Goal: Transaction & Acquisition: Obtain resource

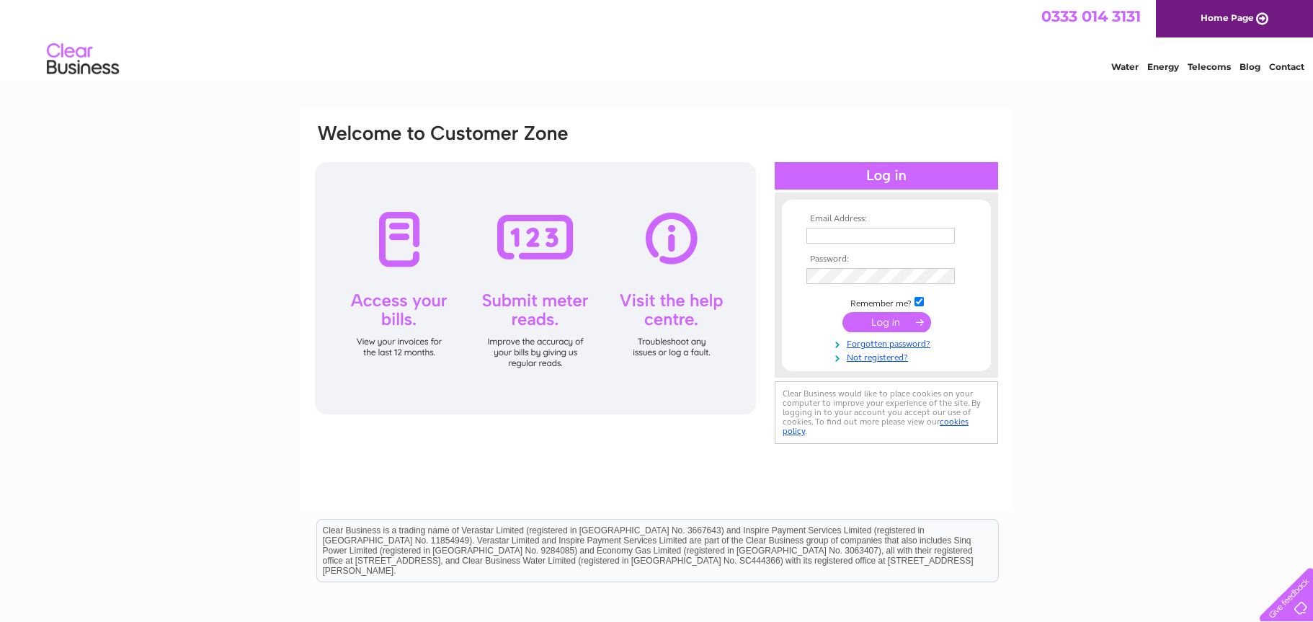
type input "[EMAIL_ADDRESS][DOMAIN_NAME]"
click at [883, 316] on input "submit" at bounding box center [886, 322] width 89 height 20
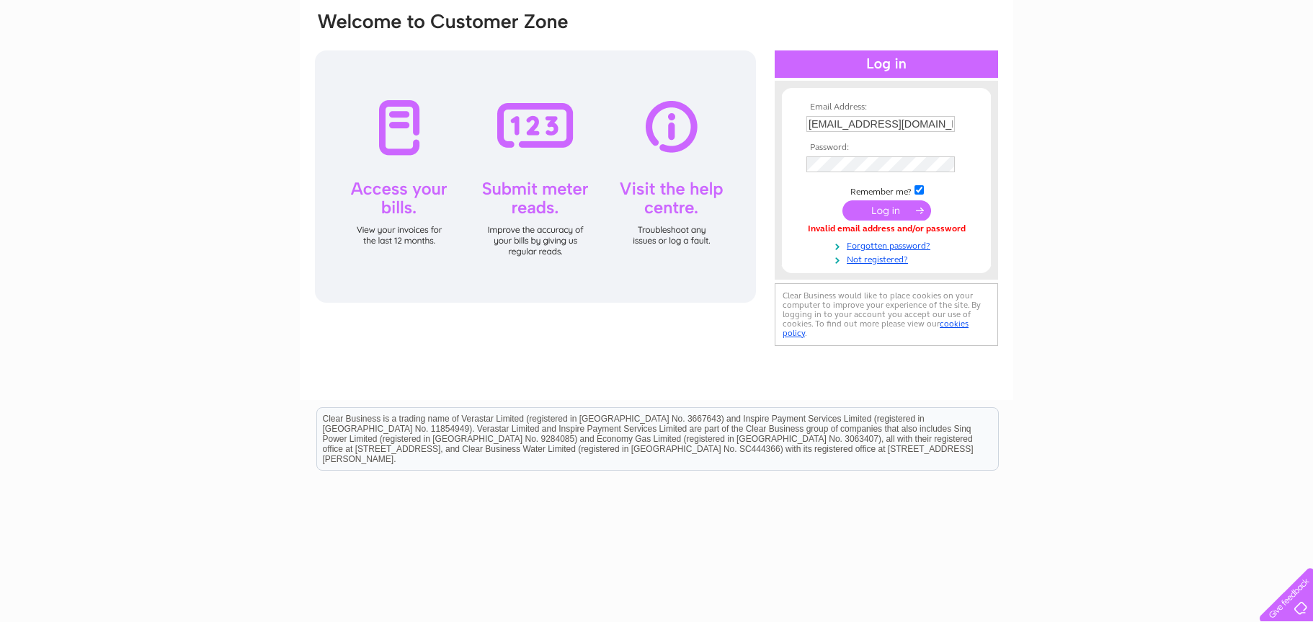
scroll to position [144, 0]
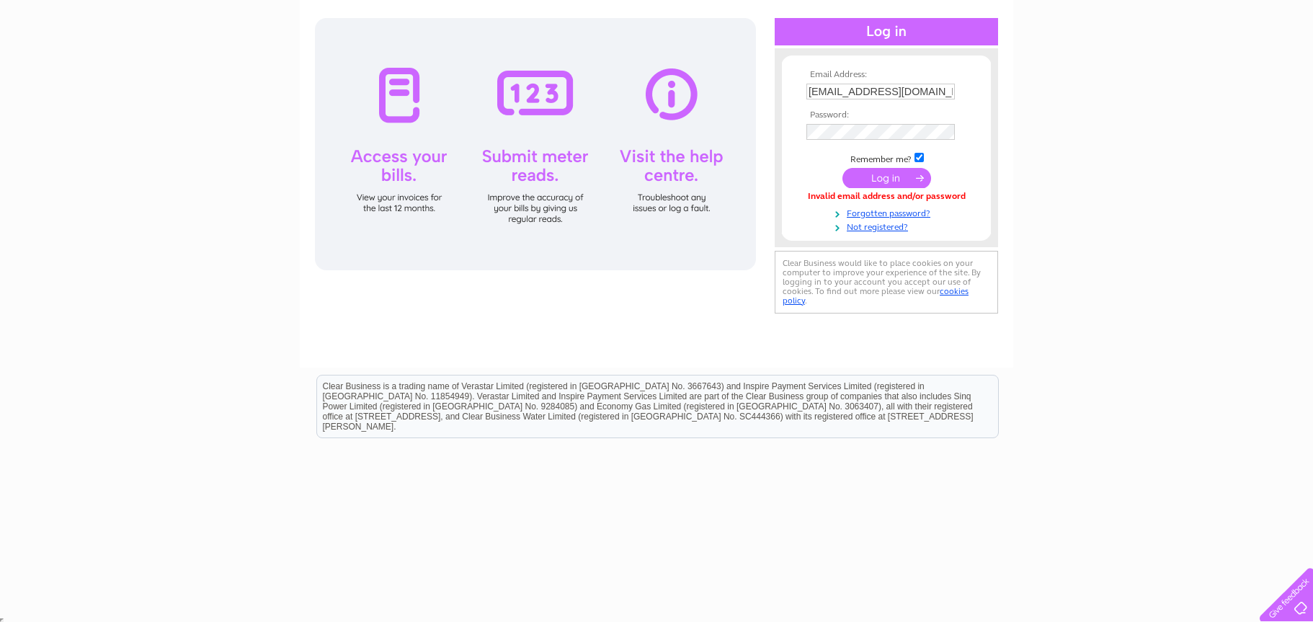
click at [892, 176] on input "submit" at bounding box center [886, 178] width 89 height 20
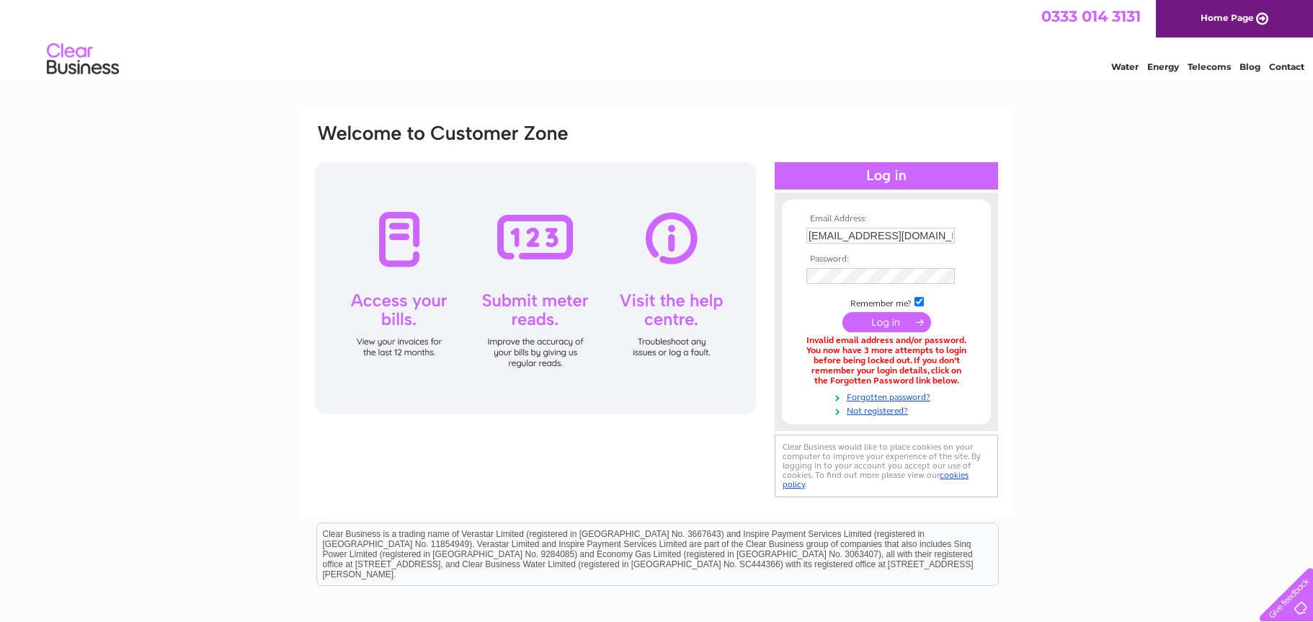
click at [870, 254] on th "Password:" at bounding box center [886, 259] width 167 height 10
click at [898, 396] on link "Forgotten password?" at bounding box center [888, 396] width 164 height 14
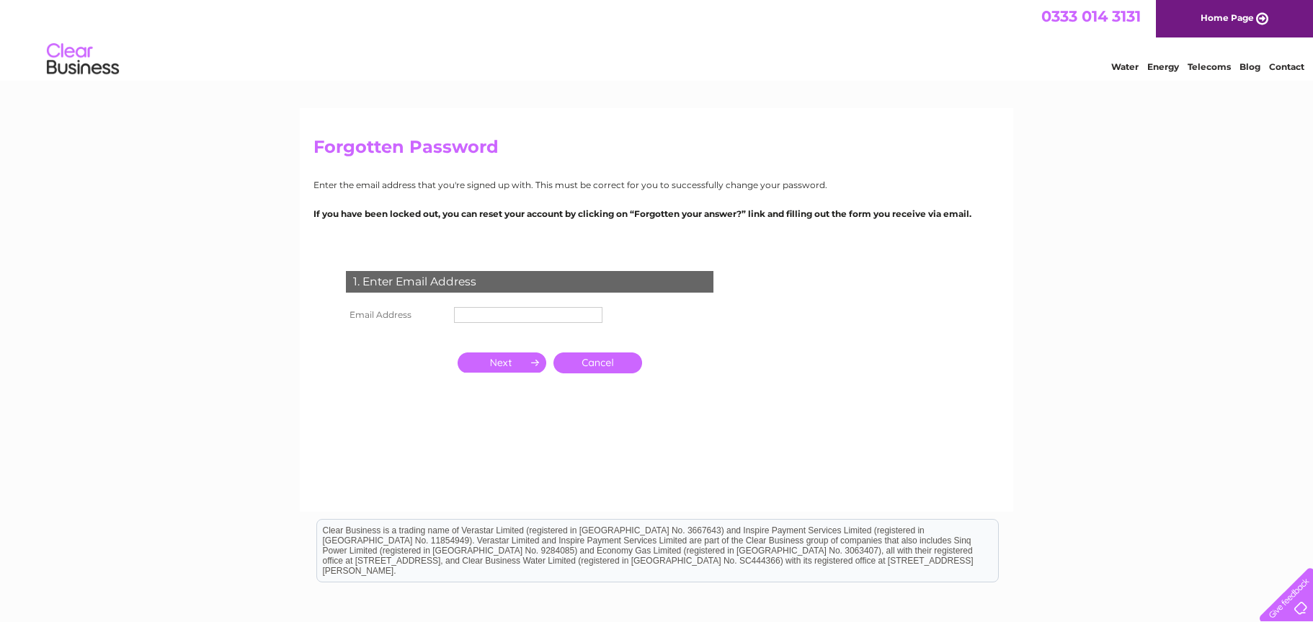
click at [487, 314] on input "text" at bounding box center [528, 315] width 148 height 16
type input "[EMAIL_ADDRESS][DOMAIN_NAME]"
click at [497, 366] on input "button" at bounding box center [501, 362] width 89 height 20
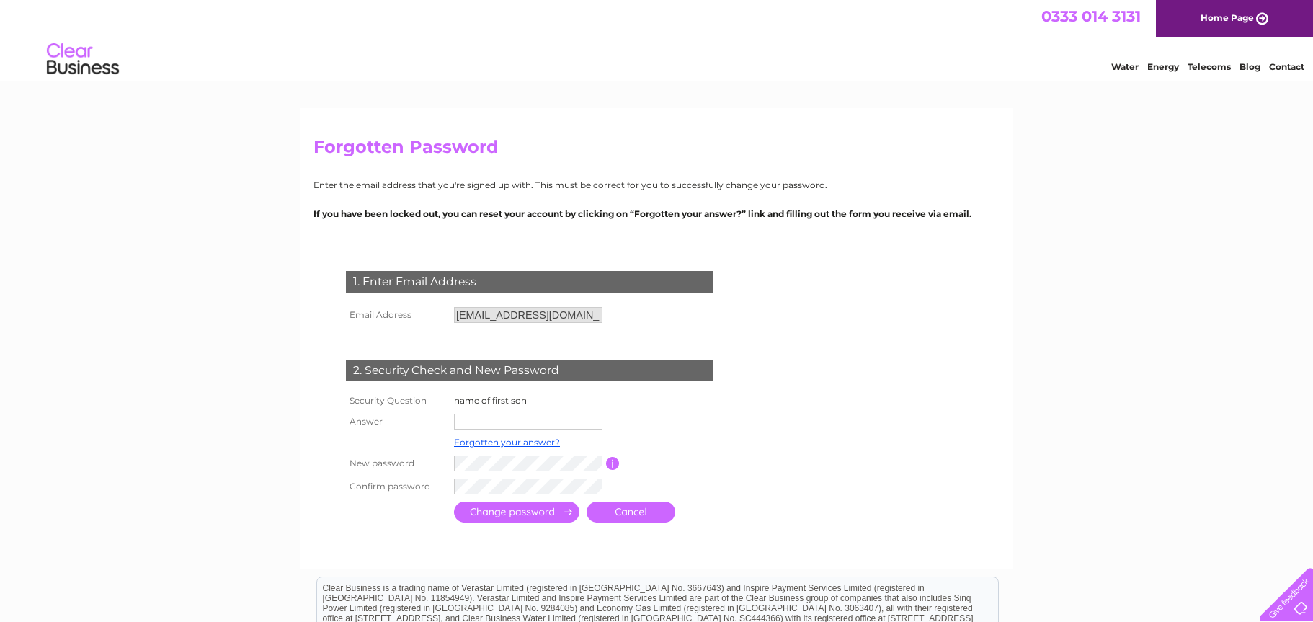
click at [506, 420] on input "text" at bounding box center [528, 422] width 148 height 16
click at [507, 507] on input "submit" at bounding box center [516, 513] width 125 height 21
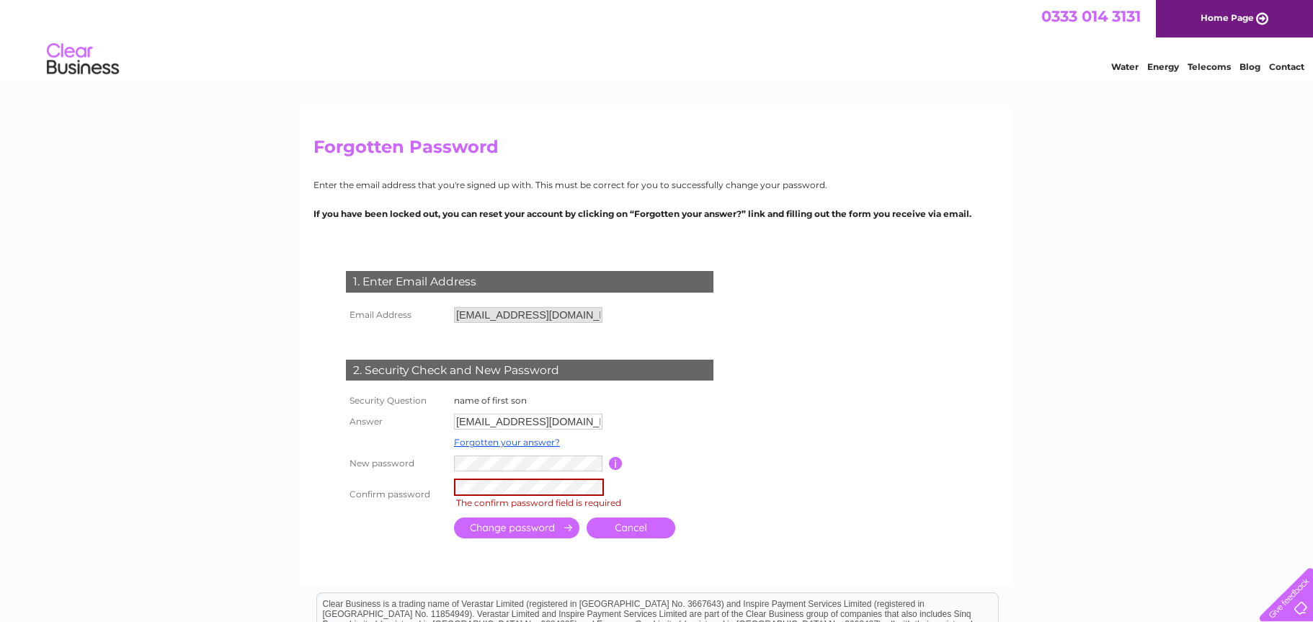
click at [441, 462] on tr "New password Password must be at least 6 characters long" at bounding box center [546, 463] width 409 height 23
click at [508, 421] on input "paulhmmotors@aol.com" at bounding box center [529, 422] width 150 height 17
drag, startPoint x: 573, startPoint y: 424, endPoint x: 336, endPoint y: 405, distance: 238.5
click at [336, 405] on div "1. Enter Email Address Email Address paulhmmotors@aol.com Cancel" at bounding box center [532, 399] width 438 height 287
type input "LUKE"
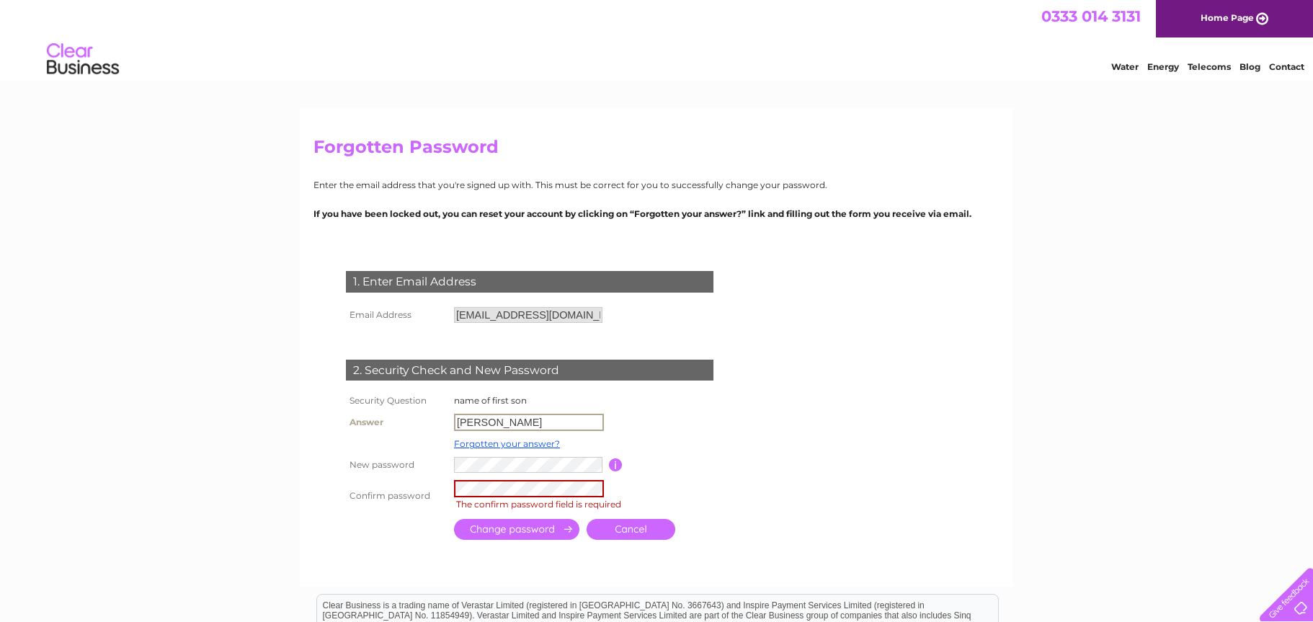
click at [453, 465] on td at bounding box center [529, 464] width 158 height 23
click at [401, 458] on tr "New password Password must be at least 6 characters long" at bounding box center [546, 464] width 409 height 24
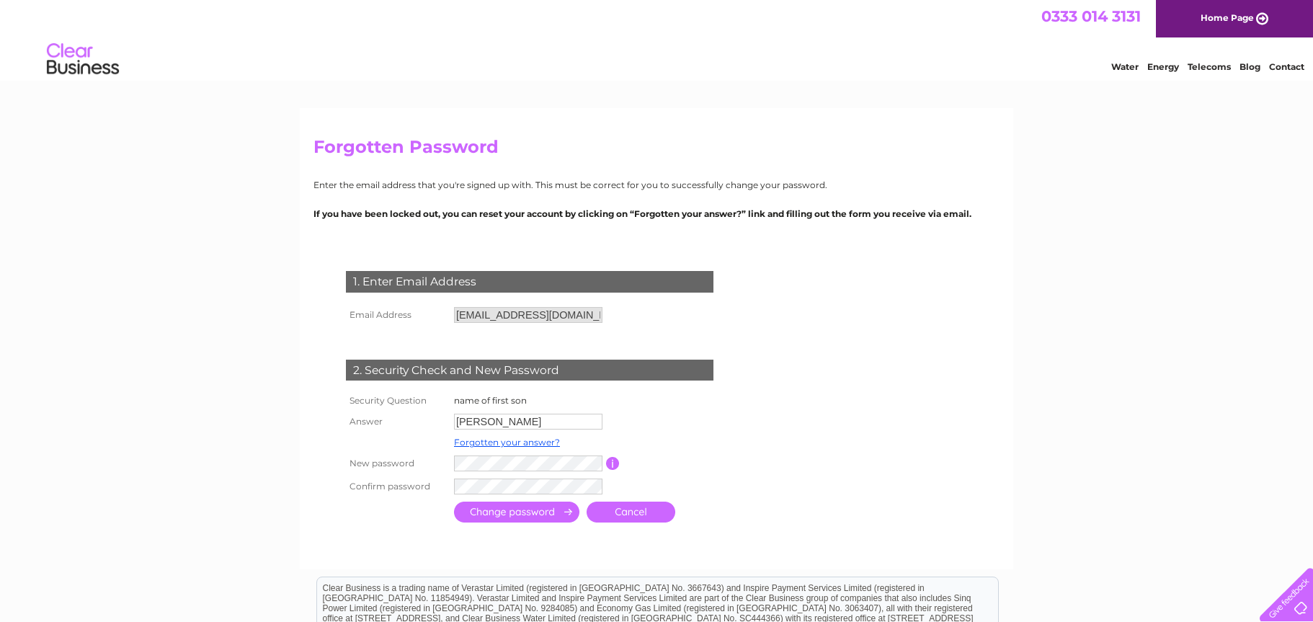
click at [611, 464] on input "button" at bounding box center [613, 463] width 14 height 13
click at [525, 511] on input "submit" at bounding box center [516, 513] width 125 height 21
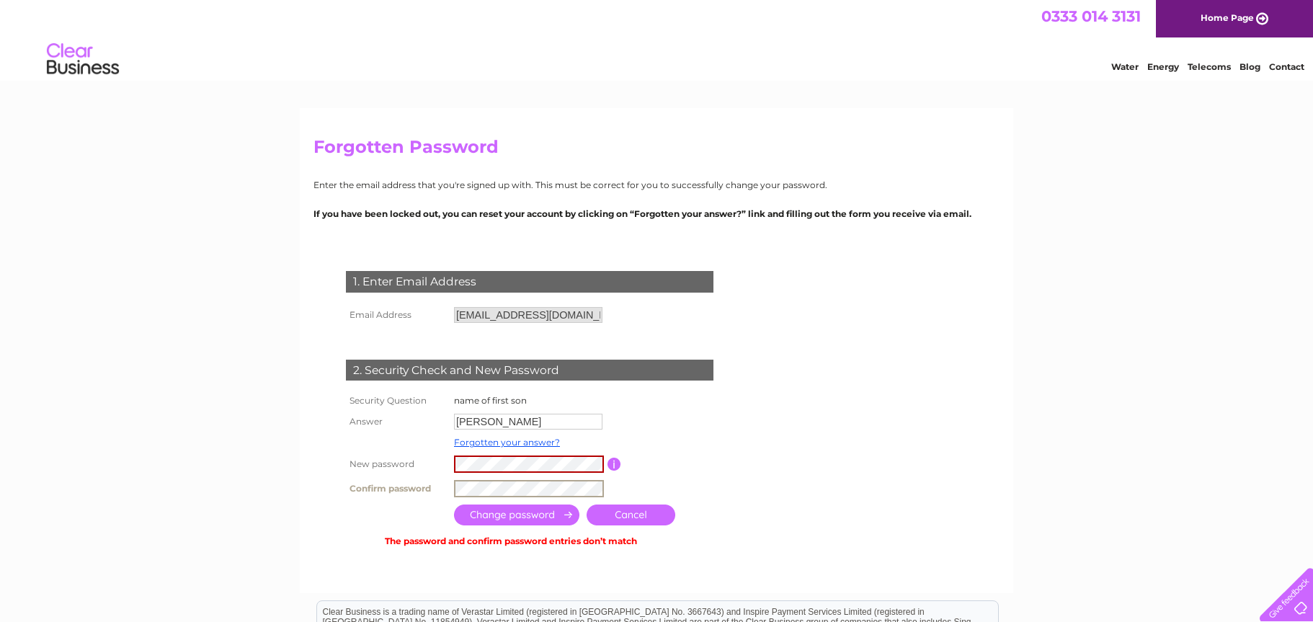
click at [360, 479] on tr "Confirm password" at bounding box center [546, 488] width 408 height 24
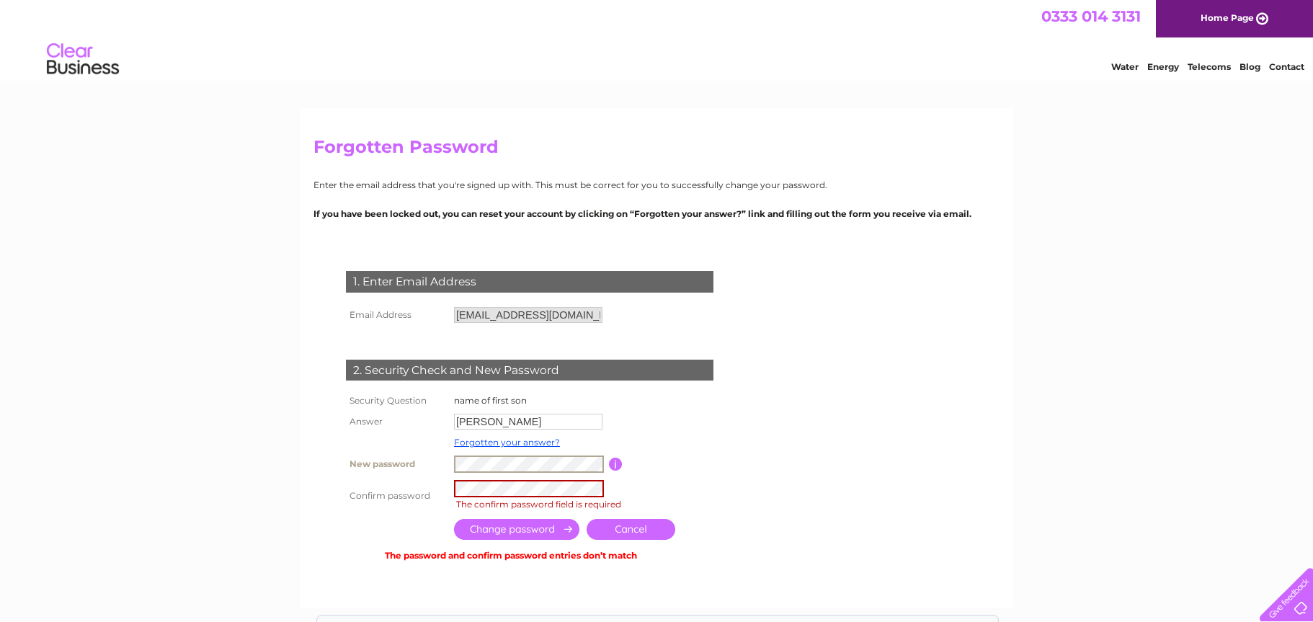
click at [405, 455] on tr "New password Password must be at least 6 characters long" at bounding box center [546, 464] width 409 height 24
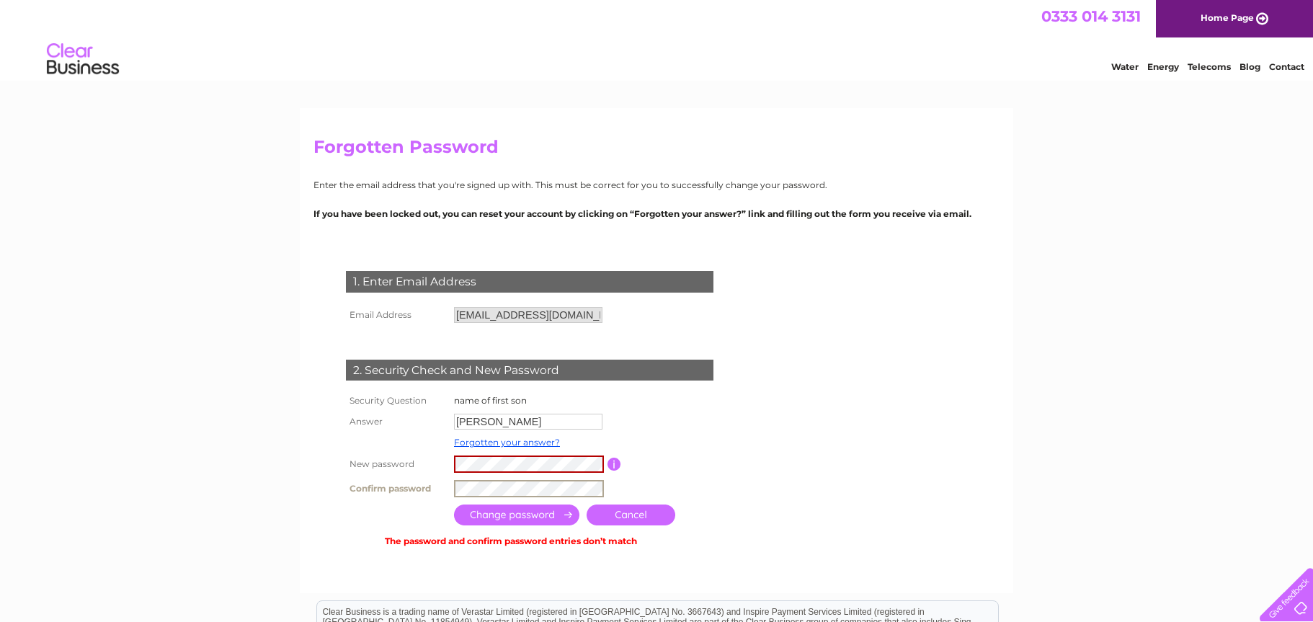
click at [524, 511] on input "submit" at bounding box center [516, 514] width 125 height 21
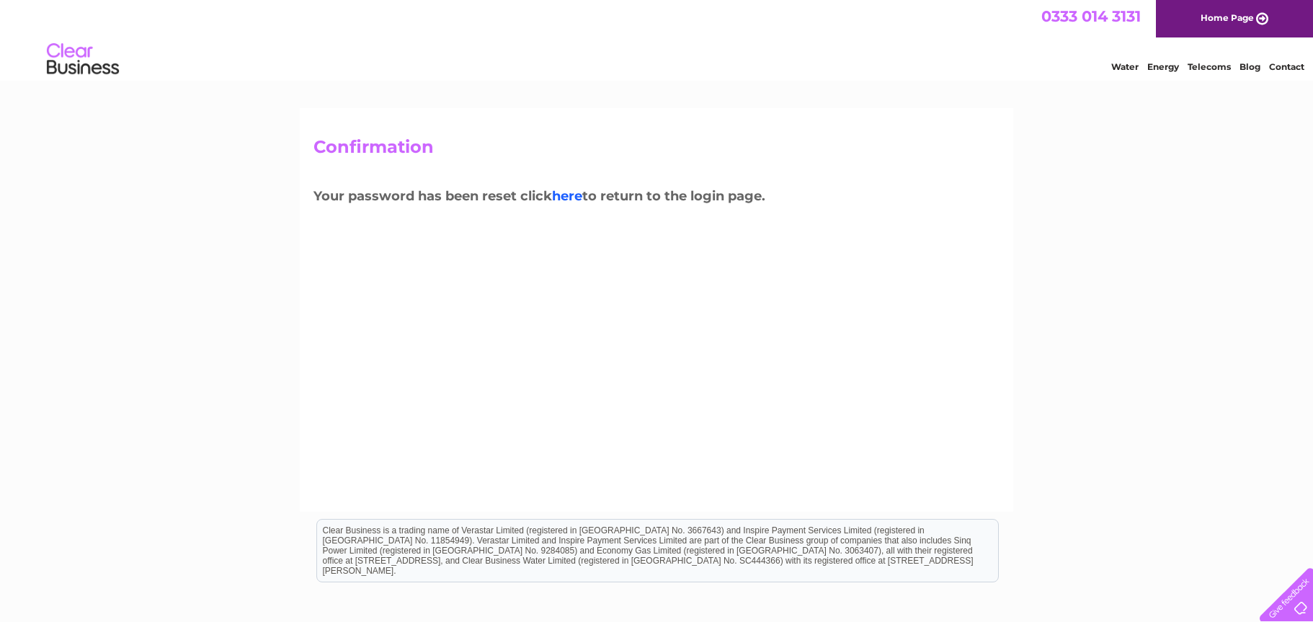
click at [569, 192] on link "here" at bounding box center [567, 196] width 30 height 16
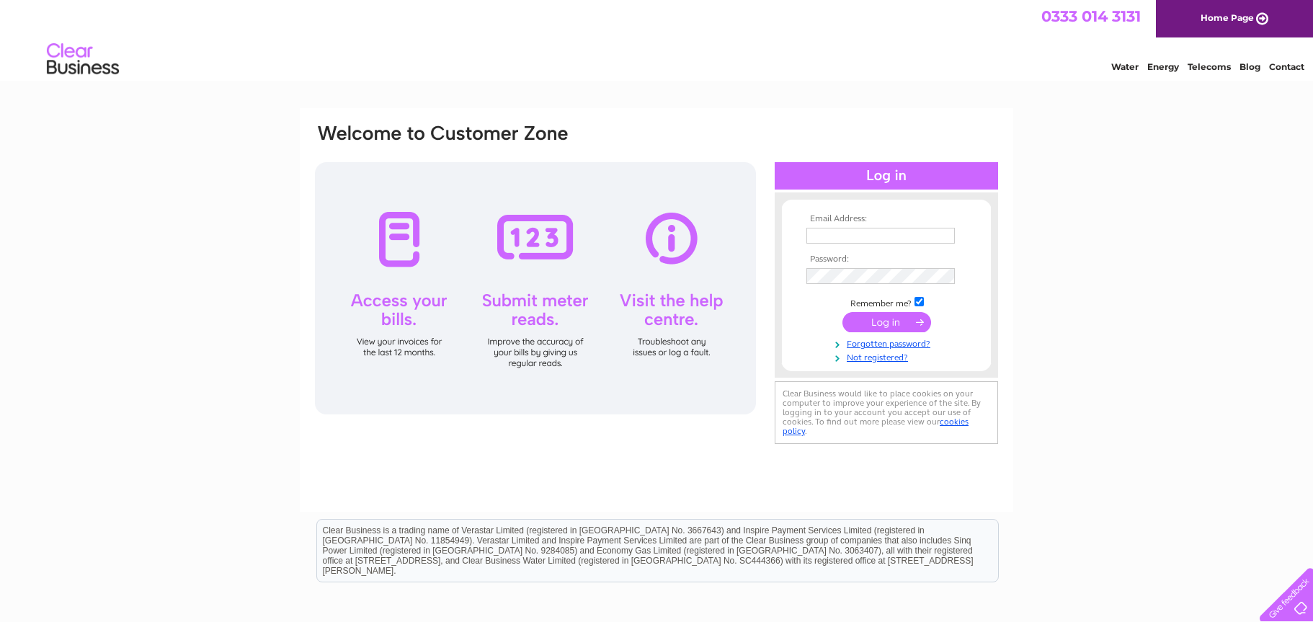
type input "[EMAIL_ADDRESS][DOMAIN_NAME]"
click at [888, 316] on input "submit" at bounding box center [886, 322] width 89 height 20
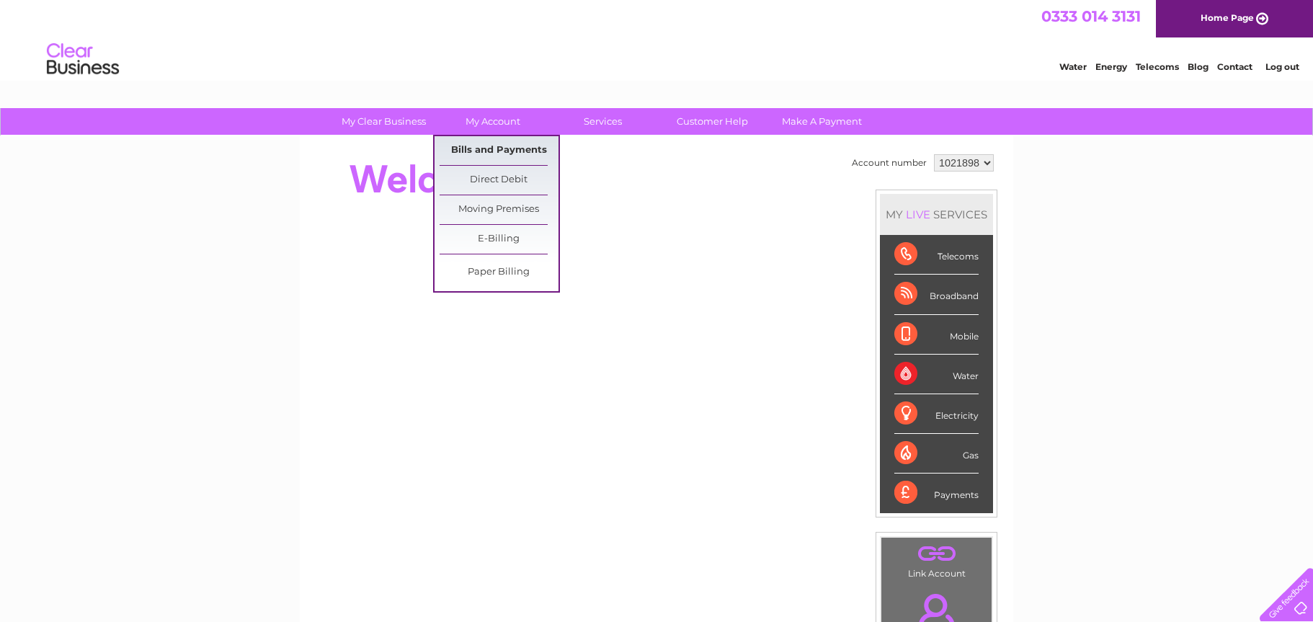
click at [501, 152] on link "Bills and Payments" at bounding box center [498, 150] width 119 height 29
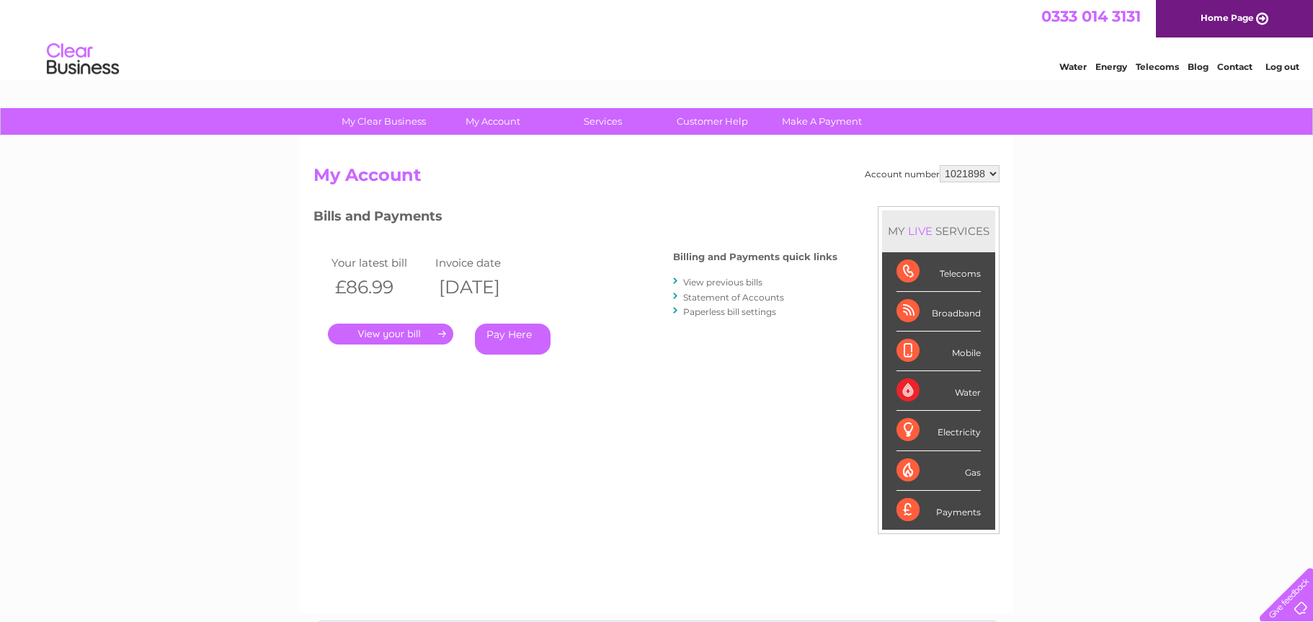
click at [715, 282] on link "View previous bills" at bounding box center [722, 282] width 79 height 11
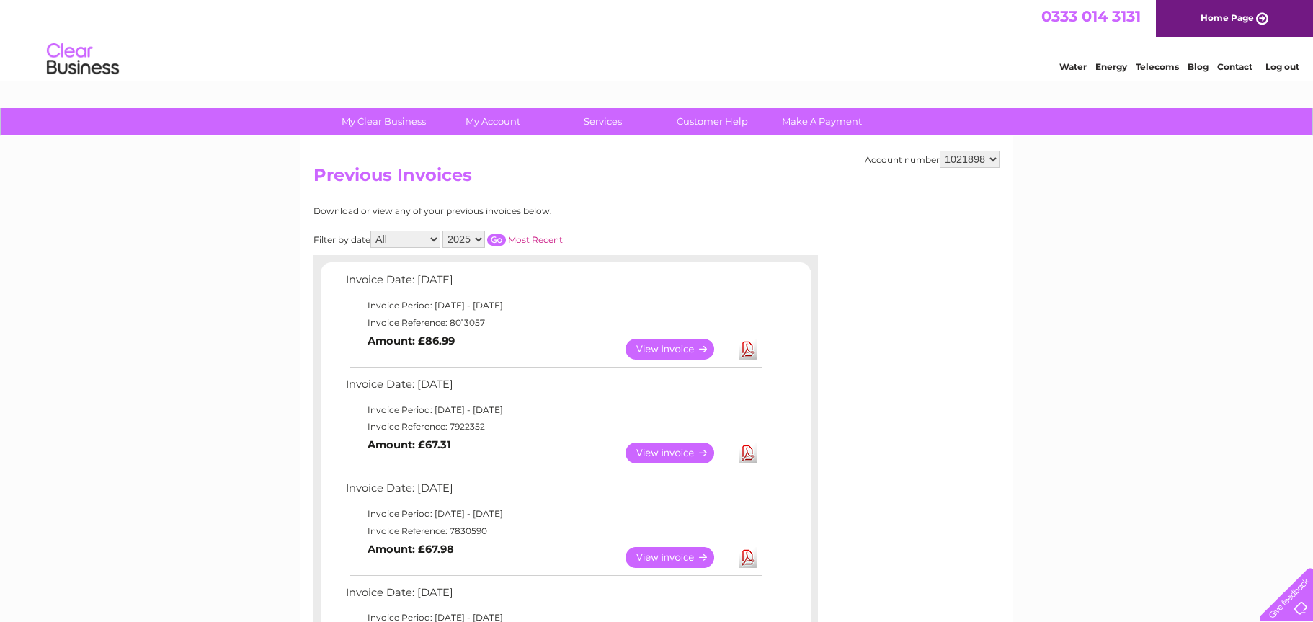
click at [665, 346] on link "View" at bounding box center [678, 349] width 106 height 21
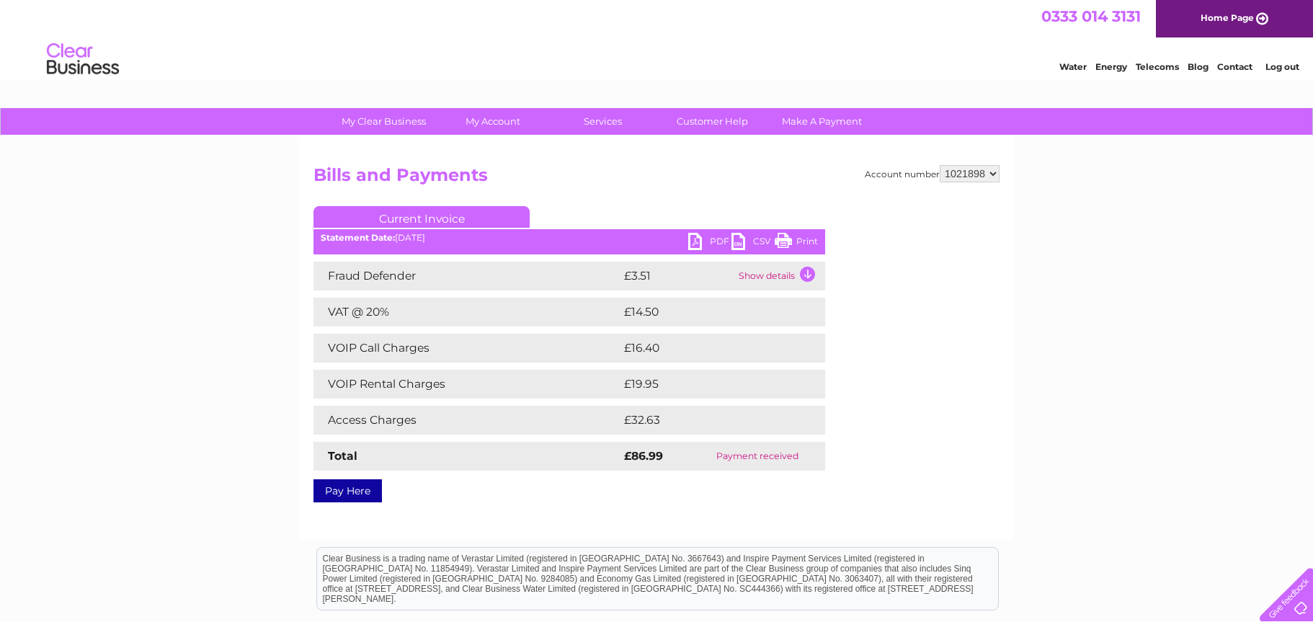
click at [712, 239] on link "PDF" at bounding box center [709, 243] width 43 height 21
